Goal: Information Seeking & Learning: Learn about a topic

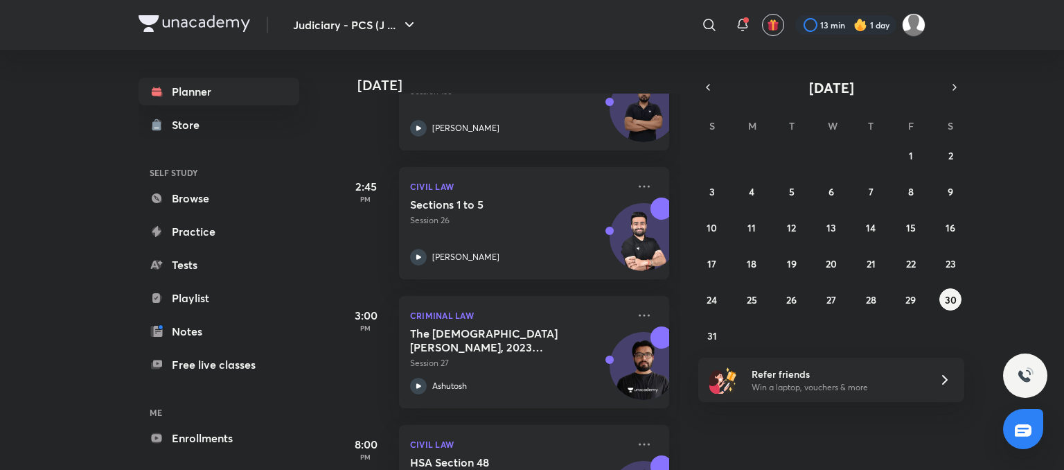
scroll to position [277, 0]
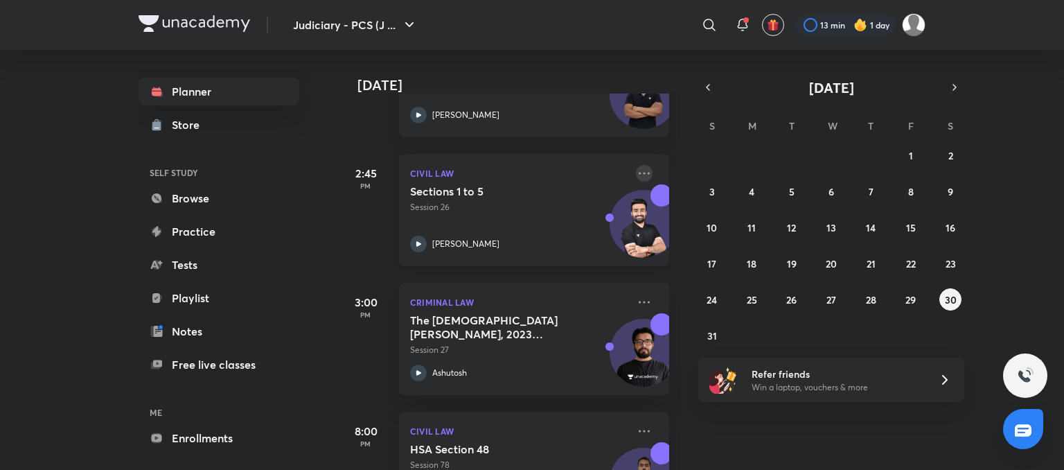
click at [636, 170] on icon at bounding box center [644, 173] width 17 height 17
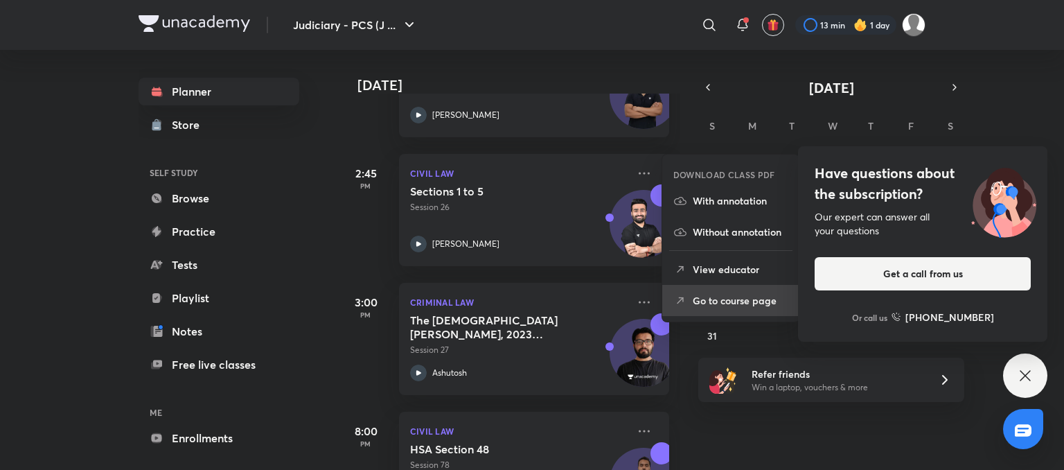
click at [723, 301] on p "Go to course page" at bounding box center [741, 300] width 96 height 15
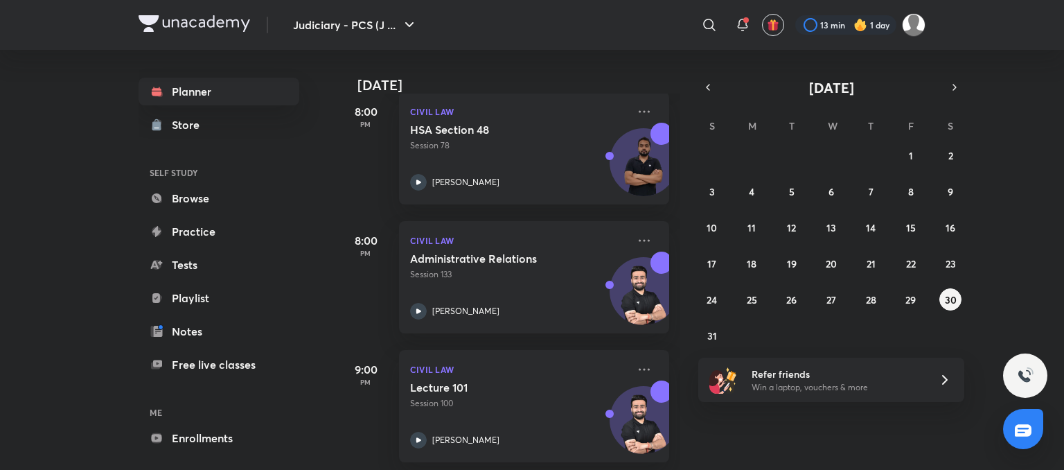
scroll to position [610, 0]
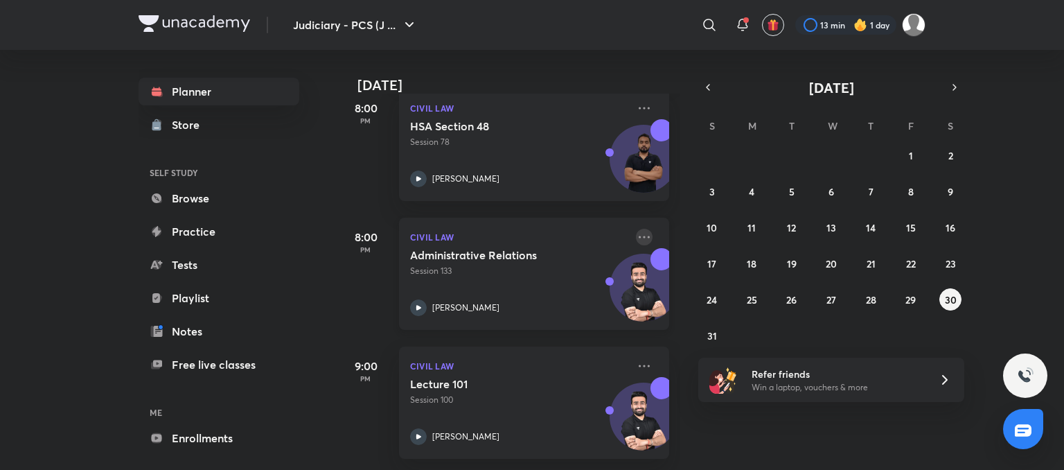
click at [636, 230] on icon at bounding box center [644, 237] width 17 height 17
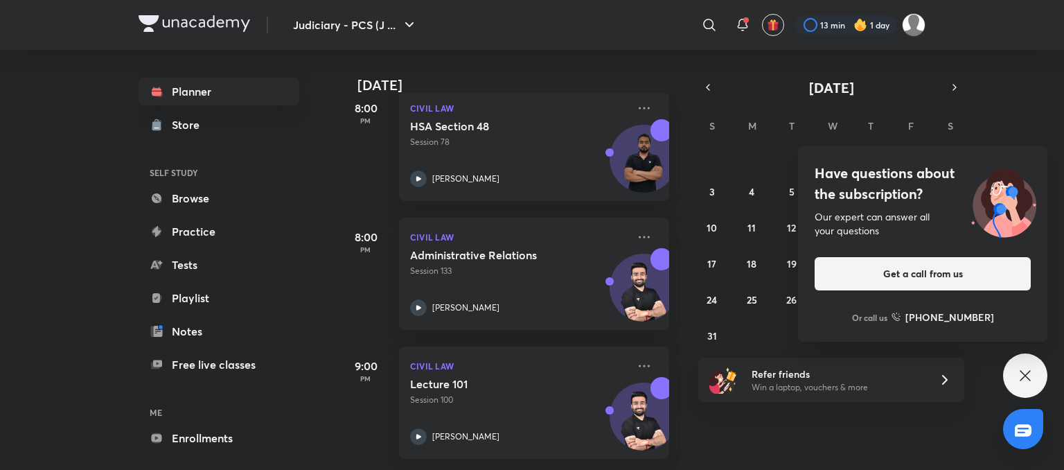
click at [1036, 364] on div "Have questions about the subscription? Our expert can answer all your questions…" at bounding box center [1025, 375] width 44 height 44
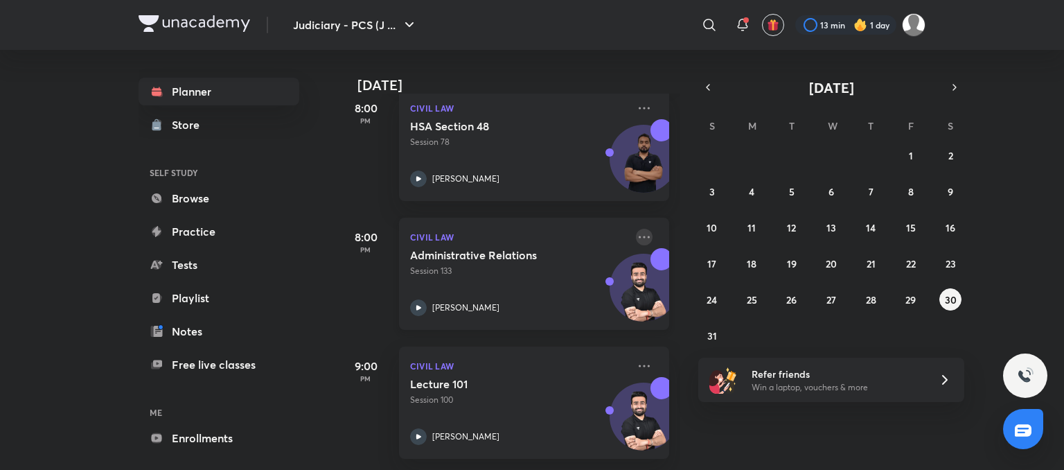
click at [637, 229] on icon at bounding box center [644, 237] width 17 height 17
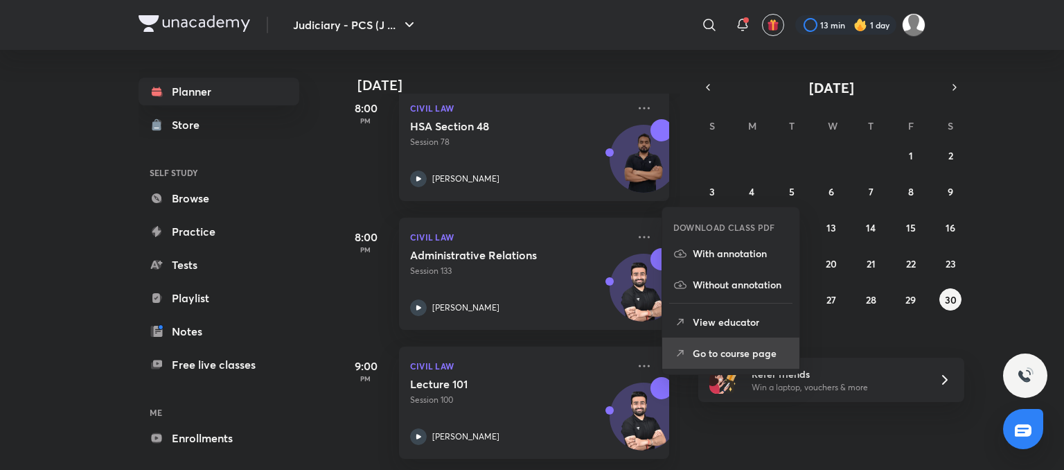
click at [747, 339] on li "Go to course page" at bounding box center [730, 352] width 137 height 31
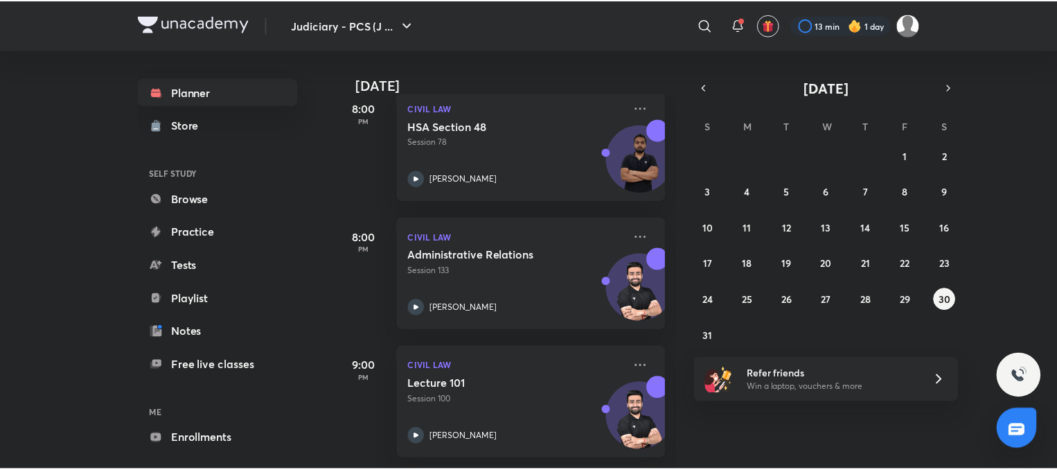
scroll to position [610, 0]
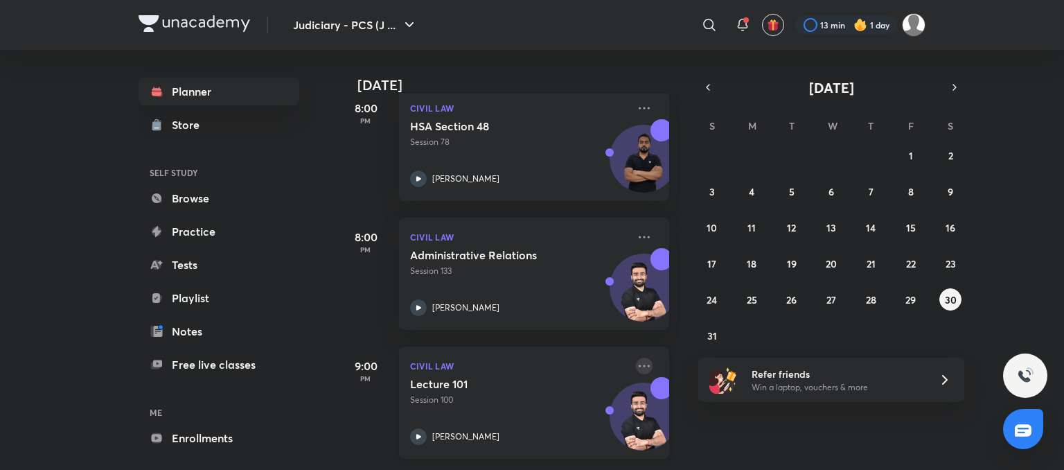
click at [636, 357] on icon at bounding box center [644, 365] width 17 height 17
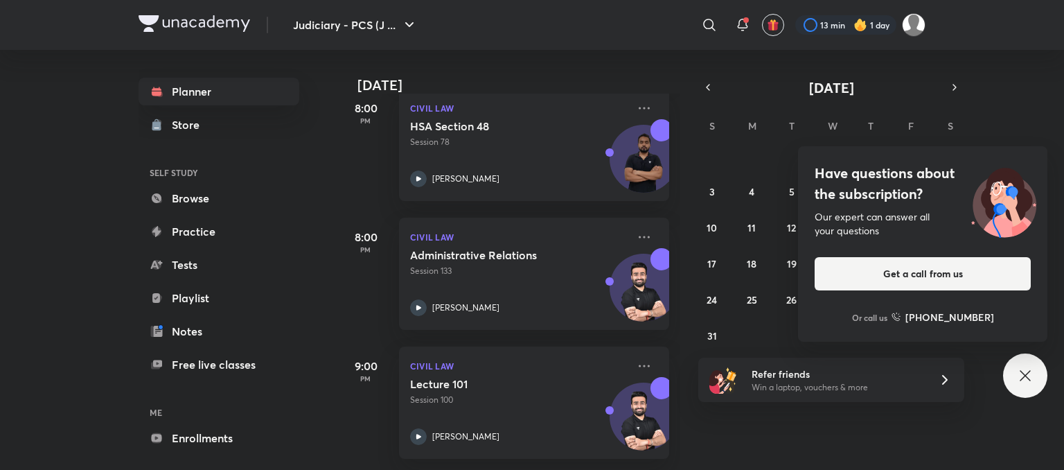
click at [1023, 372] on icon at bounding box center [1025, 375] width 10 height 10
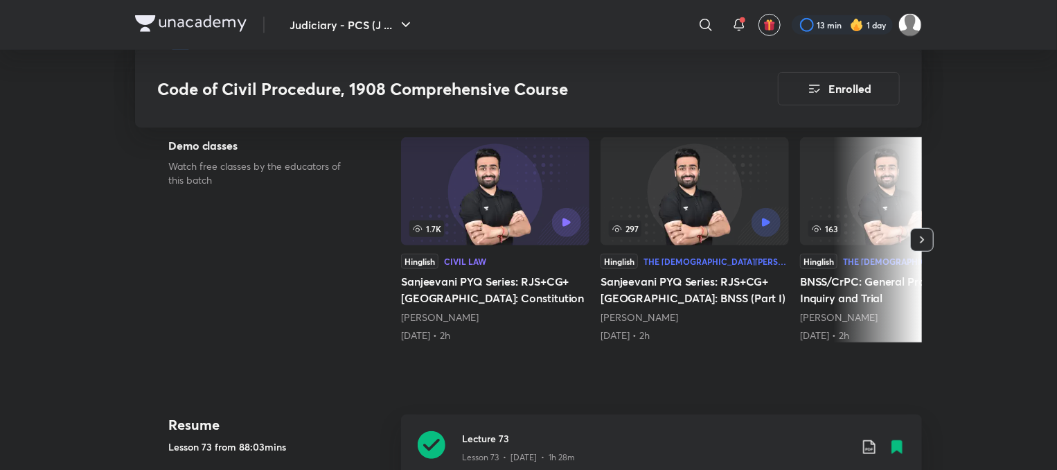
scroll to position [388, 0]
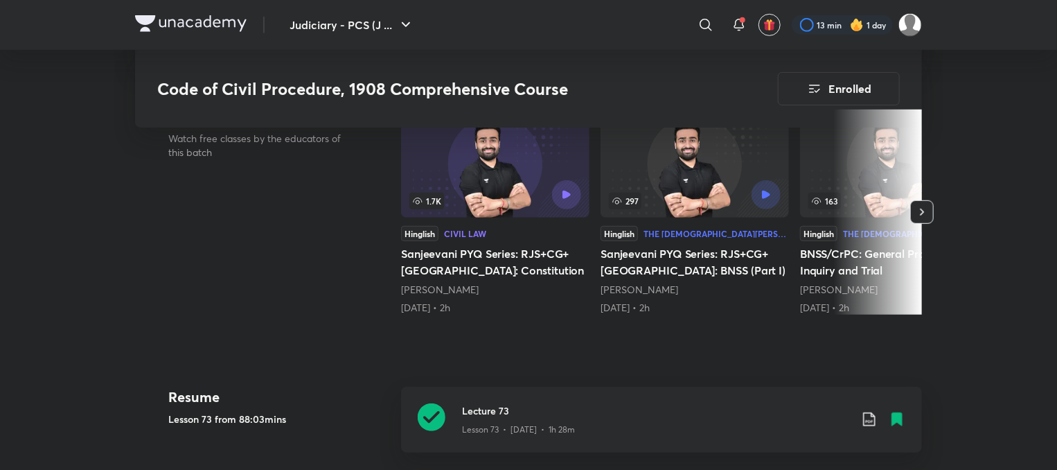
click at [675, 229] on div "The [DEMOGRAPHIC_DATA][PERSON_NAME] (BNSS) 2023" at bounding box center [716, 233] width 145 height 8
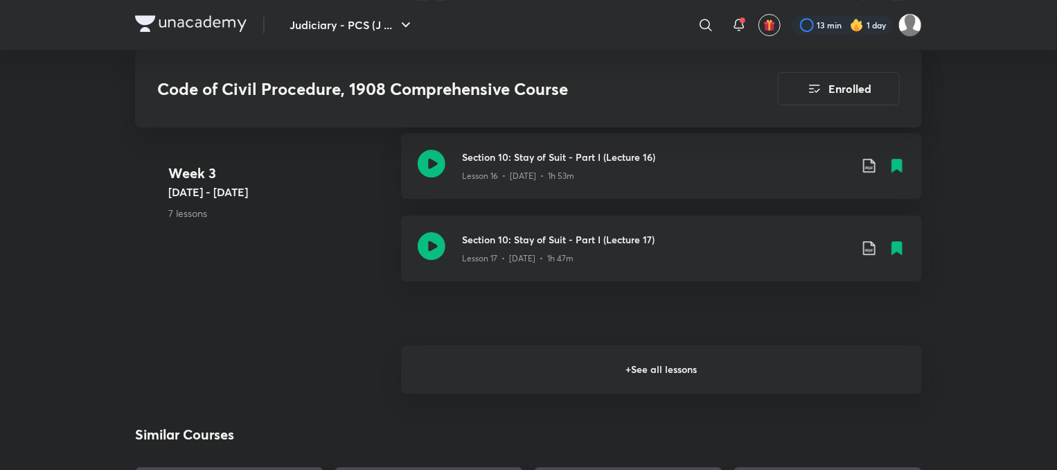
scroll to position [2193, 0]
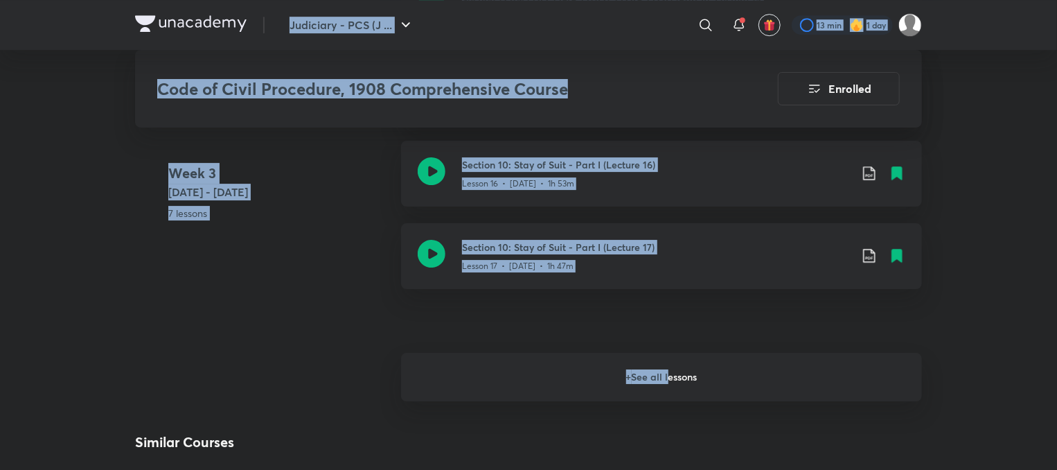
click at [670, 370] on h6 "+ See all lessons" at bounding box center [661, 377] width 521 height 48
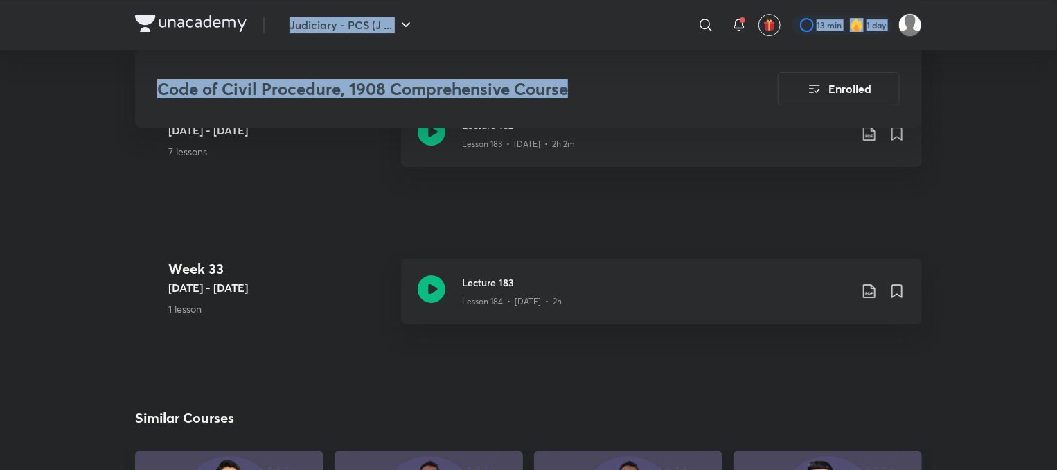
scroll to position [18097, 0]
